Goal: Information Seeking & Learning: Stay updated

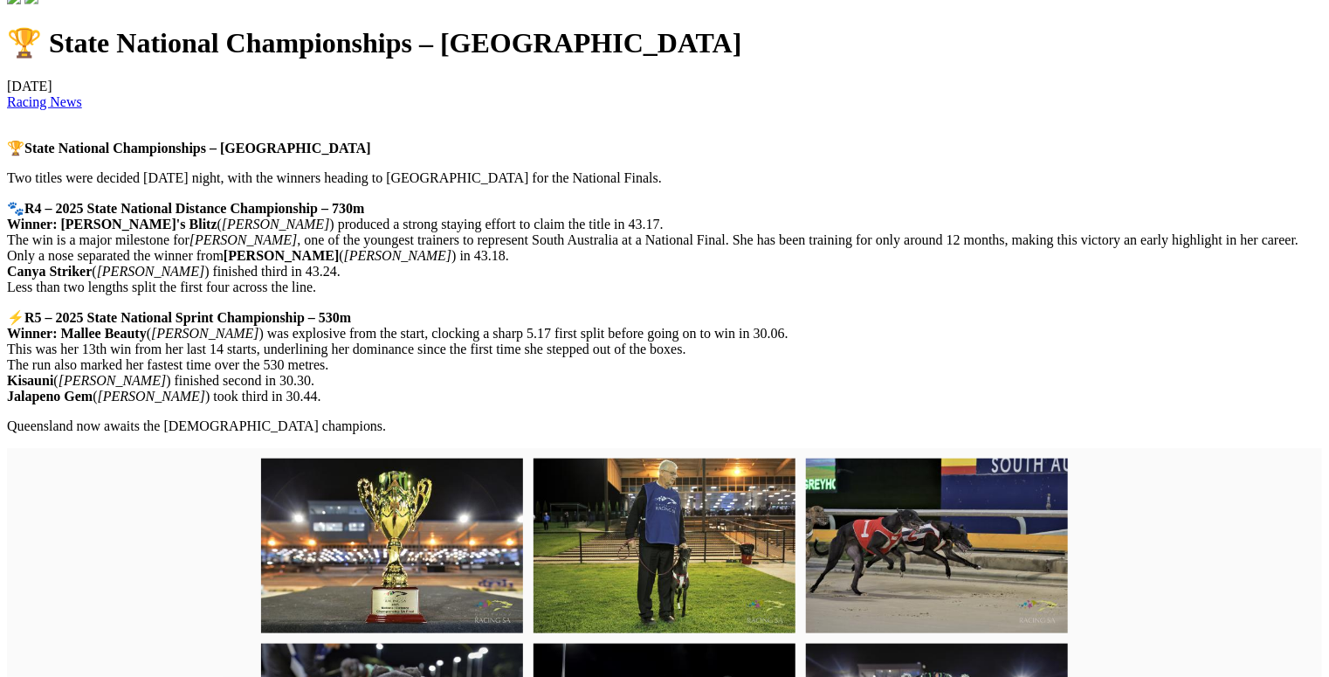
scroll to position [556, 0]
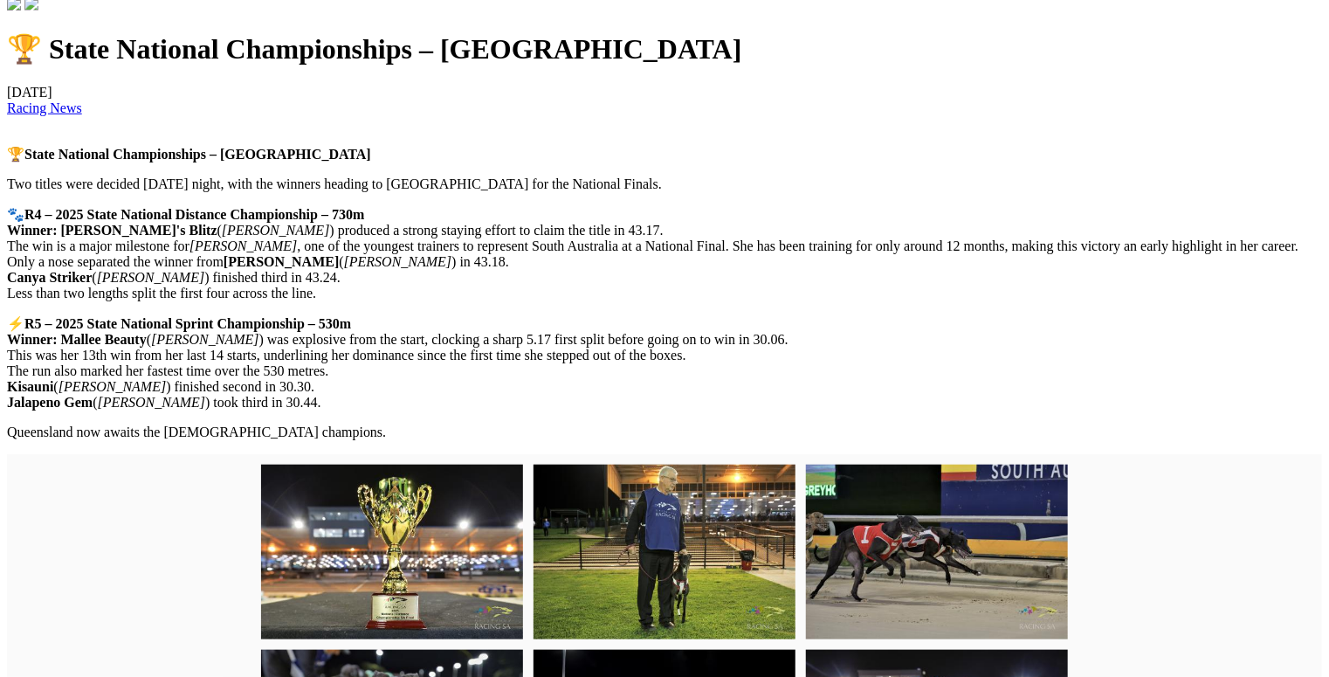
click at [82, 115] on link "Racing News" at bounding box center [44, 107] width 75 height 15
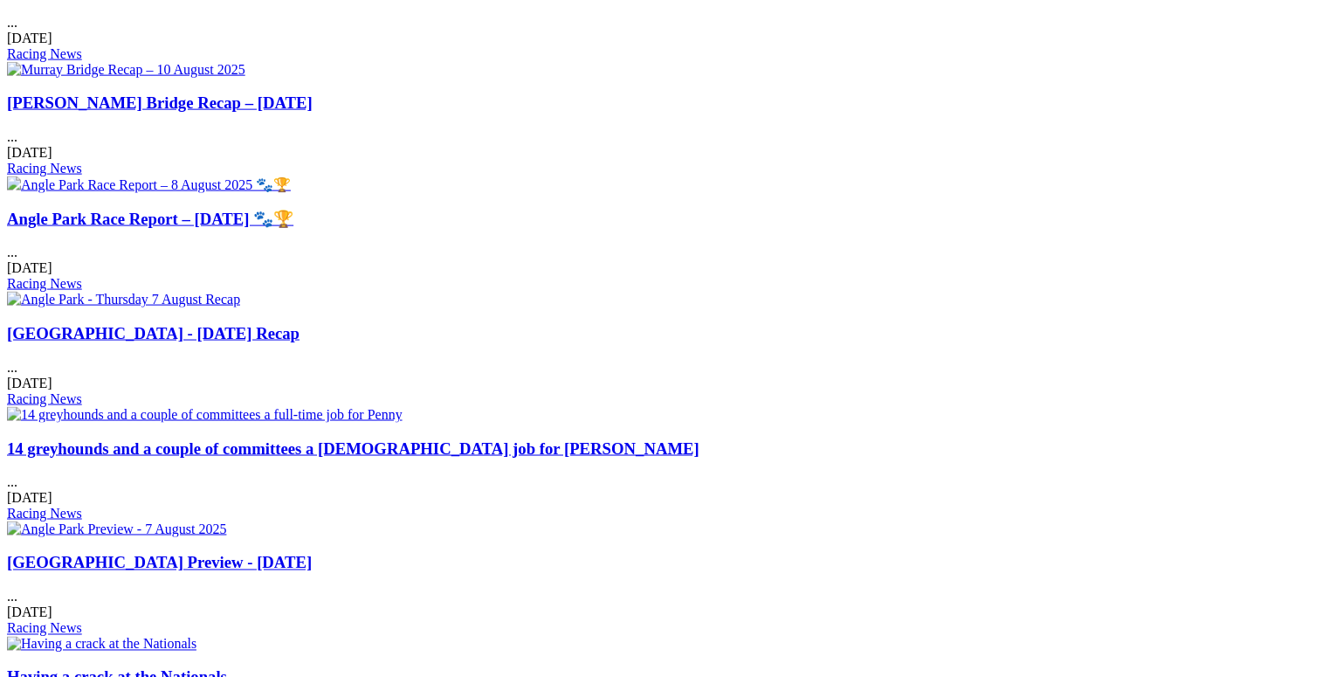
scroll to position [1117, 0]
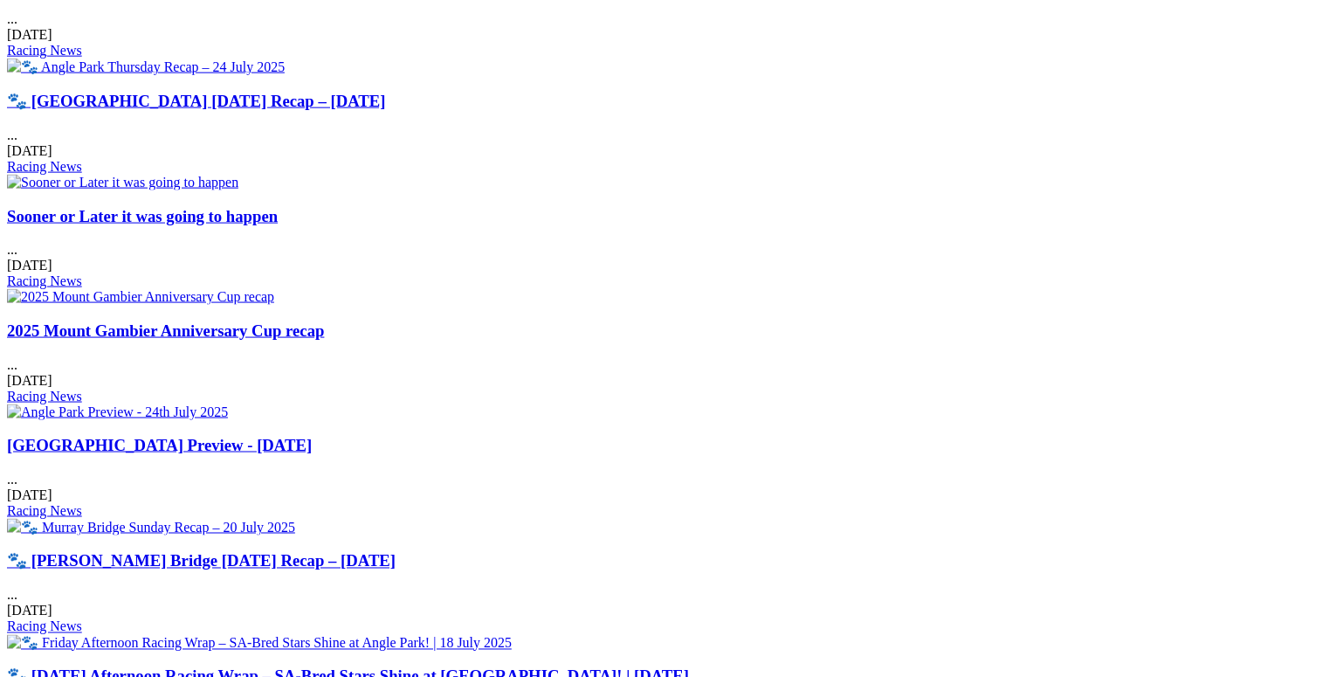
scroll to position [1117, 0]
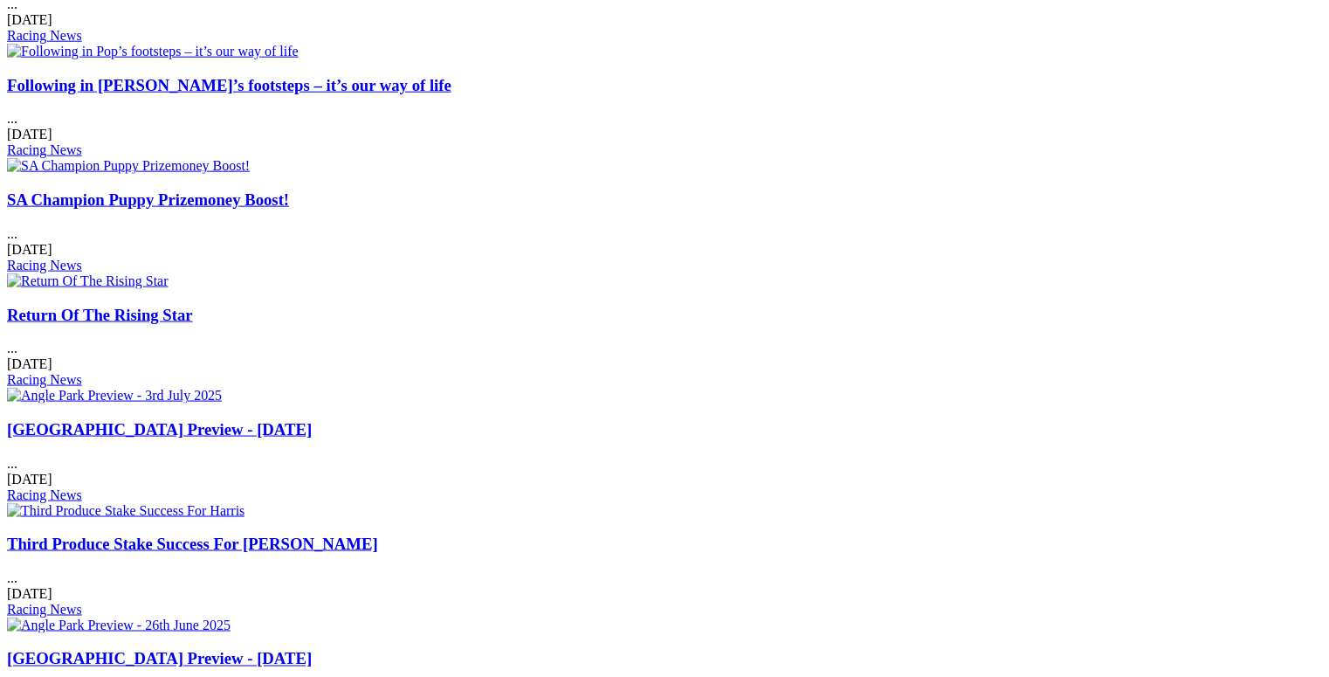
scroll to position [1015, 0]
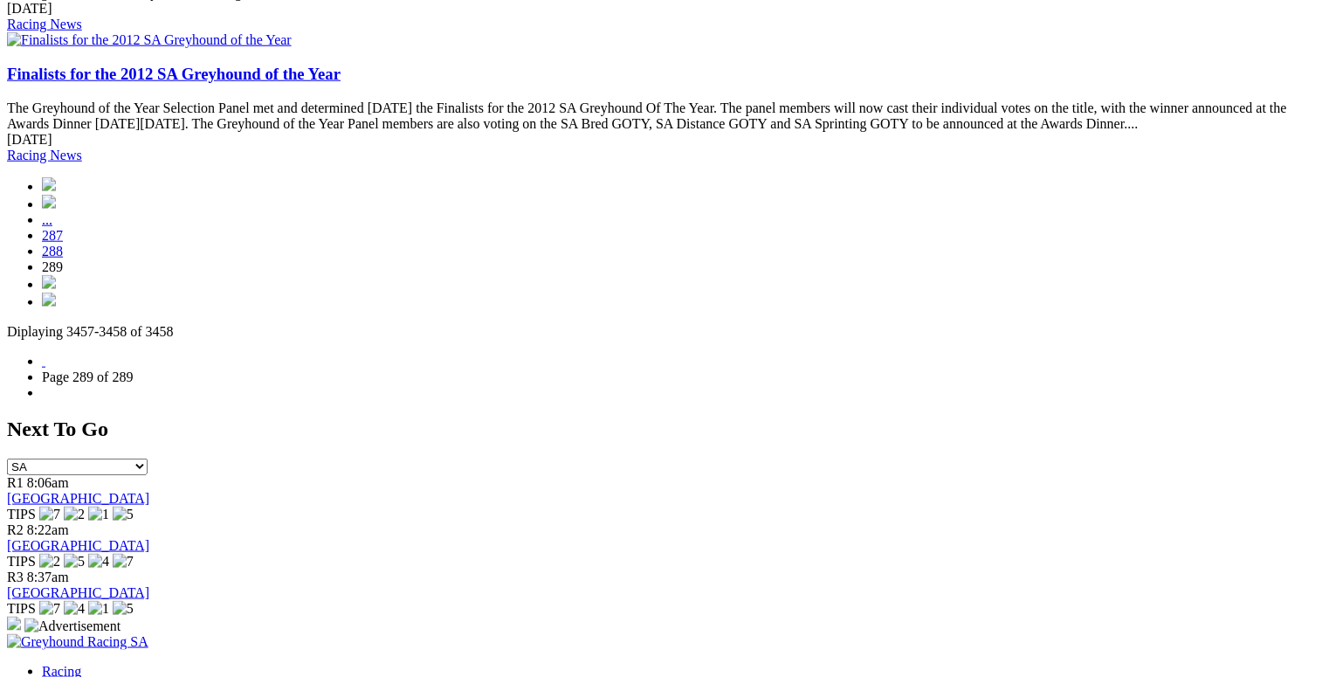
scroll to position [812, 0]
click at [56, 275] on img at bounding box center [49, 282] width 14 height 14
